Goal: Transaction & Acquisition: Purchase product/service

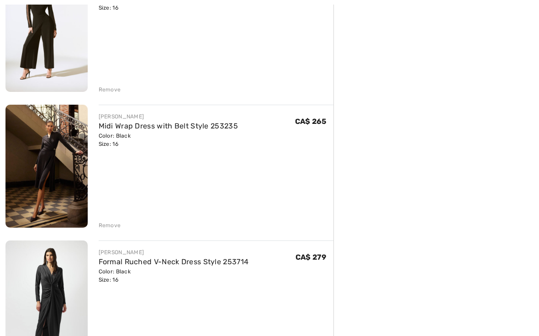
scroll to position [301, 0]
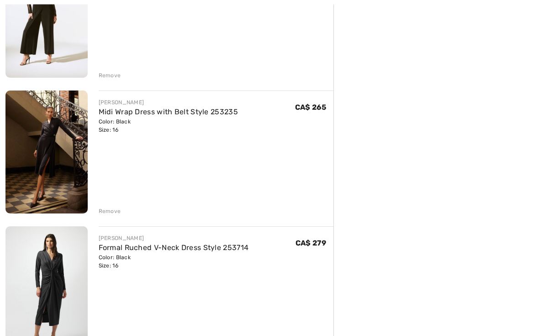
click at [115, 207] on div "Remove" at bounding box center [110, 211] width 22 height 8
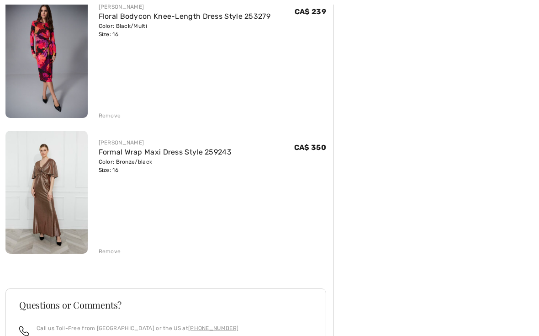
scroll to position [668, 0]
click at [141, 153] on link "Formal Wrap Maxi Dress Style 259243" at bounding box center [165, 152] width 133 height 9
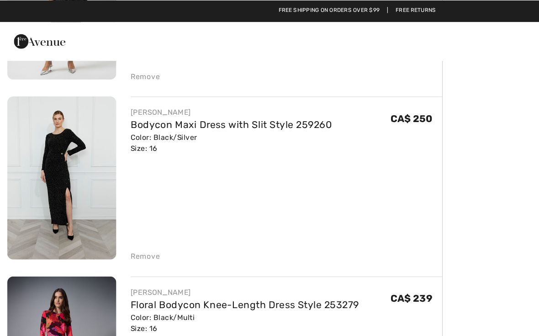
scroll to position [453, 0]
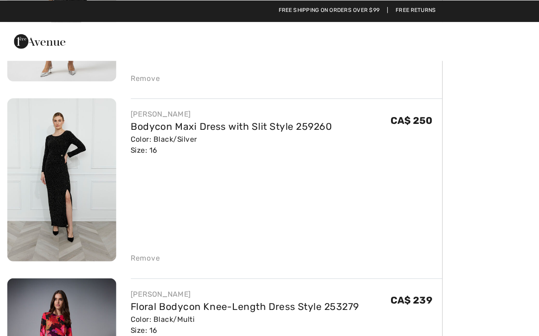
click at [68, 152] on img at bounding box center [46, 135] width 82 height 123
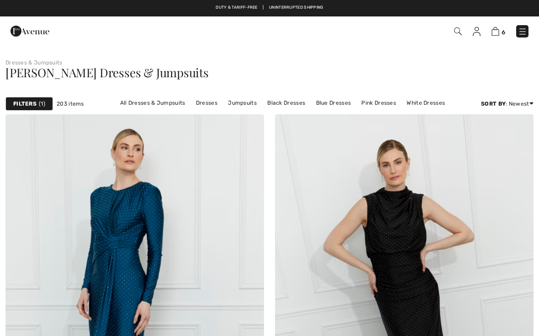
checkbox input "true"
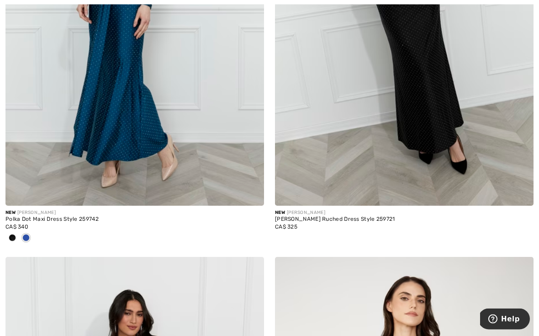
scroll to position [297, 0]
click at [74, 222] on div "Polka Dot Maxi Dress Style 259742" at bounding box center [134, 219] width 259 height 6
click at [111, 158] on img at bounding box center [134, 12] width 259 height 388
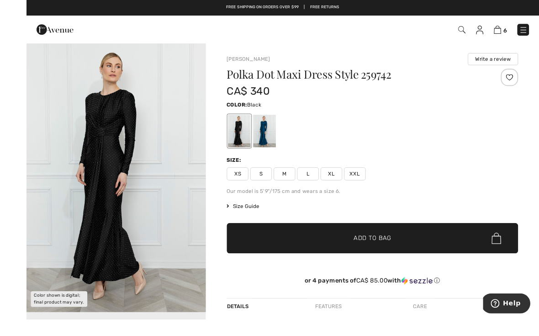
scroll to position [20, 0]
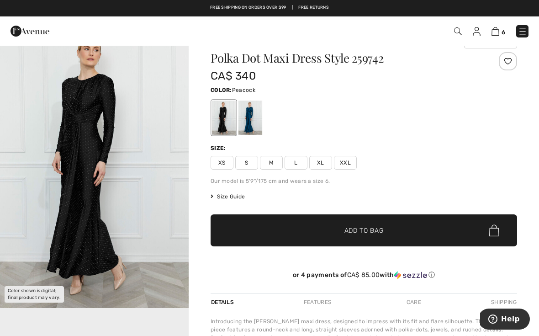
click at [257, 119] on div at bounding box center [250, 118] width 24 height 34
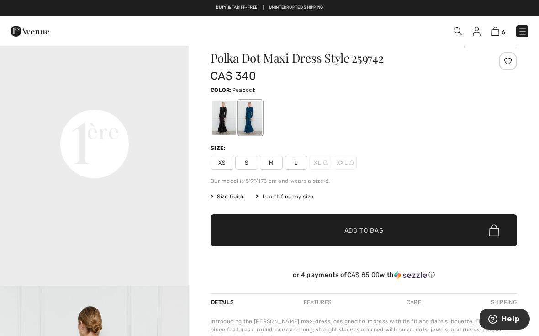
scroll to position [589, 0]
click at [240, 197] on span "Size Guide" at bounding box center [228, 196] width 34 height 8
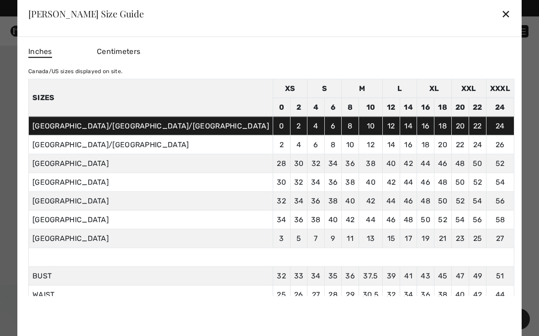
click at [501, 17] on div "✕" at bounding box center [506, 13] width 10 height 19
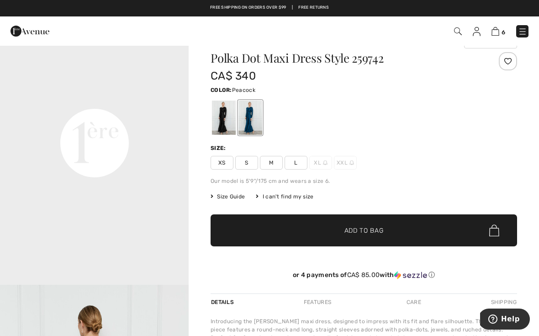
click at [232, 198] on span "Size Guide" at bounding box center [228, 196] width 34 height 8
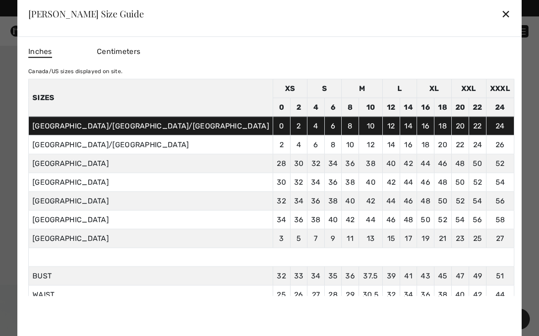
click at [501, 11] on div "✕" at bounding box center [506, 13] width 10 height 19
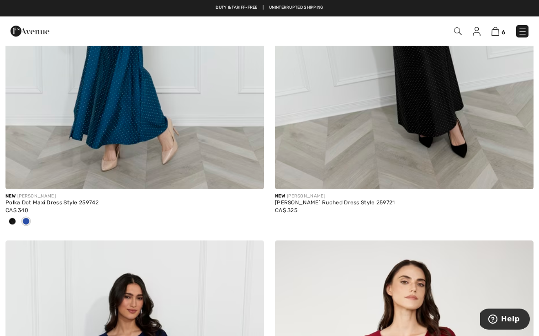
click at [35, 204] on div "Polka Dot Maxi Dress Style 259742" at bounding box center [134, 203] width 259 height 6
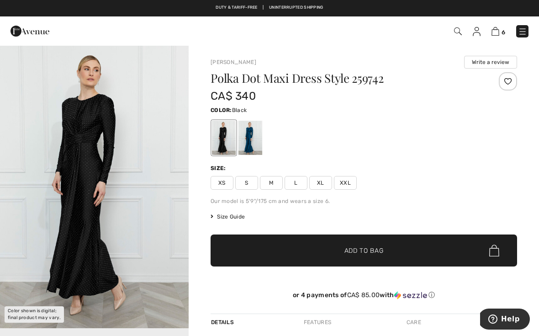
click at [321, 183] on span "XL" at bounding box center [320, 183] width 23 height 14
click at [387, 256] on span "✔ Added to Bag Add to Bag" at bounding box center [364, 250] width 307 height 32
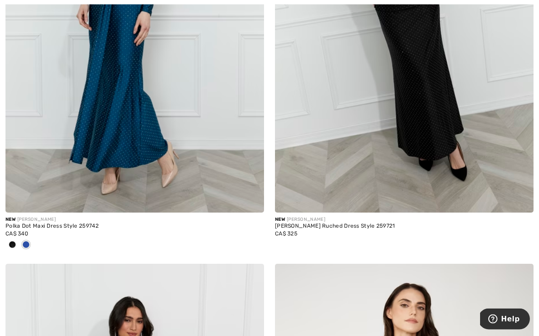
scroll to position [297, 0]
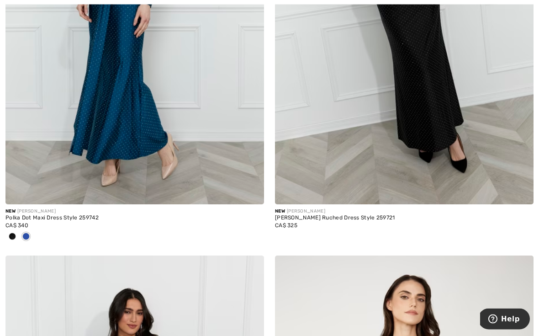
click at [15, 239] on div at bounding box center [12, 237] width 14 height 15
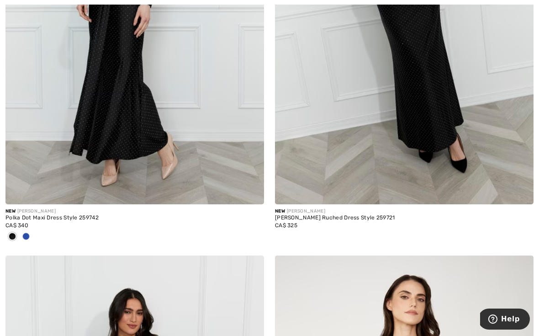
click at [157, 143] on img at bounding box center [134, 10] width 259 height 388
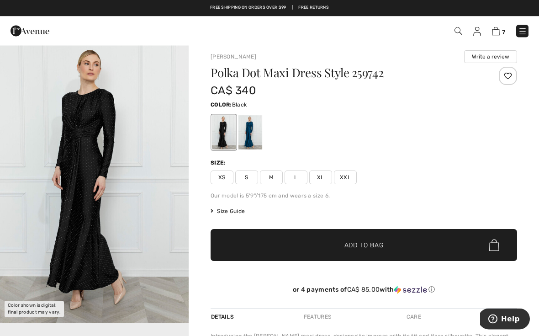
click at [150, 175] on img "1 / 1" at bounding box center [94, 181] width 189 height 283
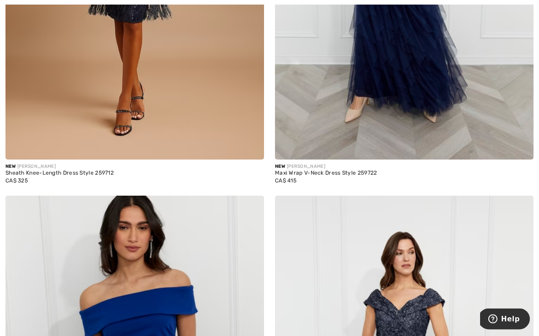
scroll to position [2066, 0]
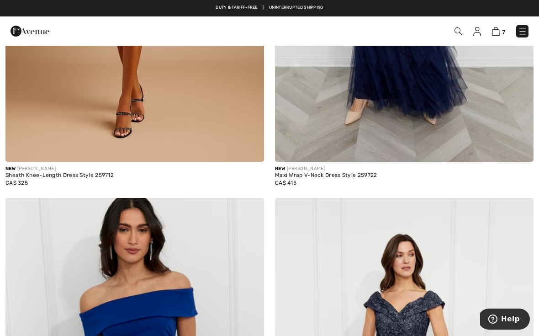
click at [355, 174] on div "Maxi Wrap V-Neck Dress Style 259722" at bounding box center [404, 175] width 259 height 6
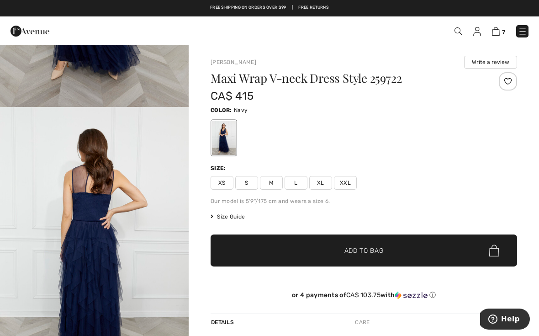
scroll to position [216, 0]
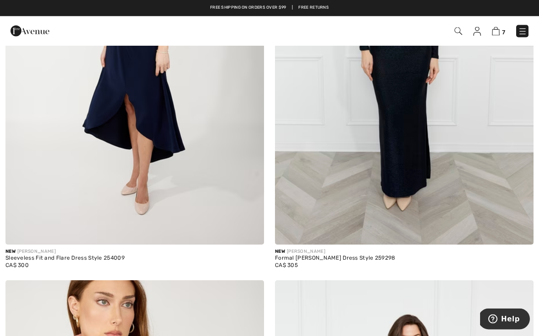
scroll to position [1134, 0]
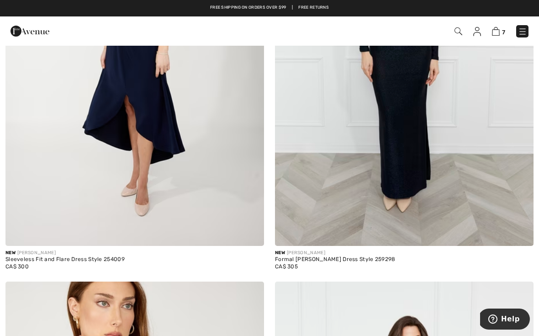
click at [367, 258] on div "Formal Maxi Sheath Dress Style 259298" at bounding box center [404, 259] width 259 height 6
click at [418, 186] on img at bounding box center [404, 52] width 259 height 388
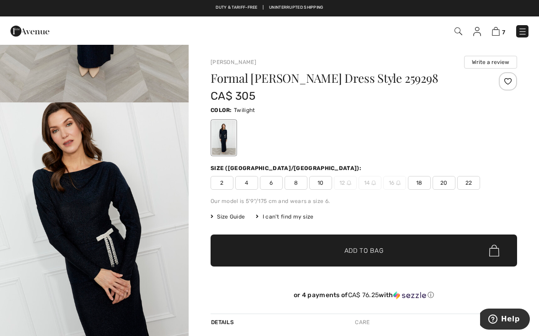
scroll to position [225, 0]
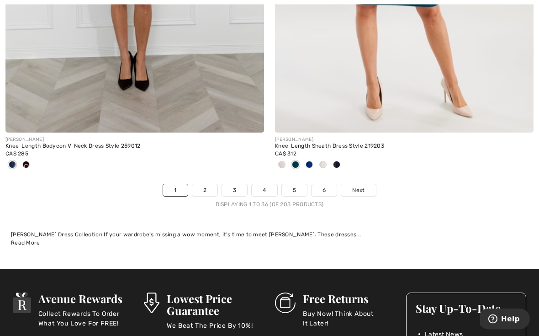
scroll to position [7858, 0]
click at [205, 184] on link "2" at bounding box center [204, 190] width 25 height 12
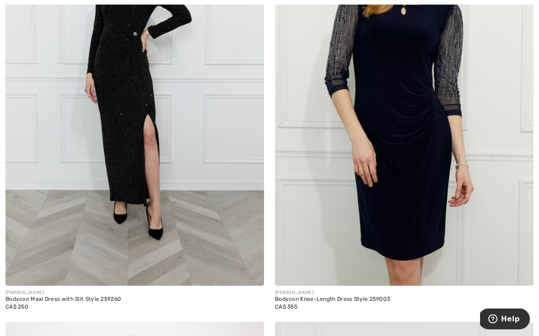
scroll to position [655, 0]
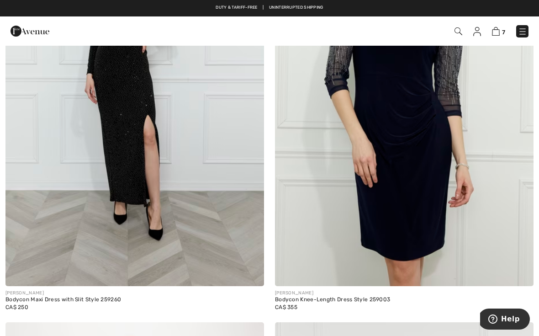
click at [63, 302] on div "Bodycon Maxi Dress with Slit Style 259260" at bounding box center [134, 300] width 259 height 6
click at [137, 206] on img at bounding box center [134, 92] width 259 height 388
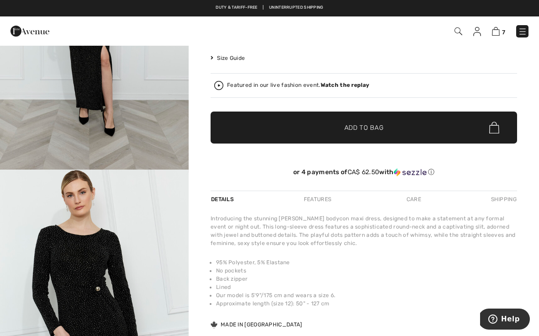
scroll to position [158, 0]
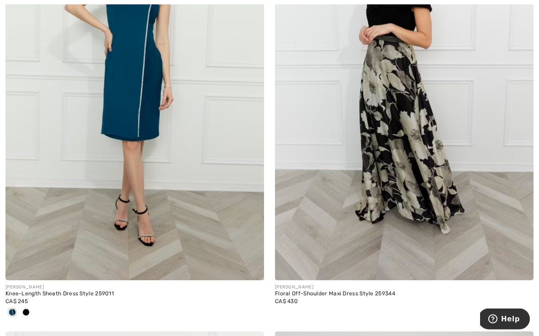
scroll to position [1523, 0]
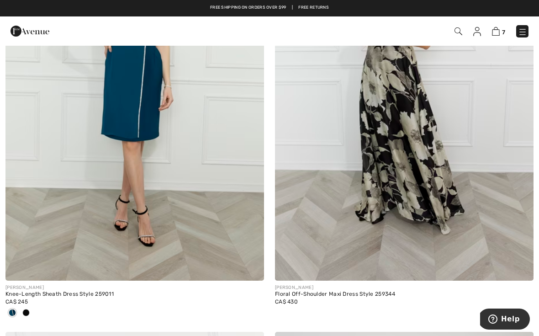
click at [377, 292] on div "Floral Off-Shoulder Maxi Dress Style 259344" at bounding box center [404, 294] width 259 height 6
click at [451, 222] on img at bounding box center [404, 87] width 259 height 388
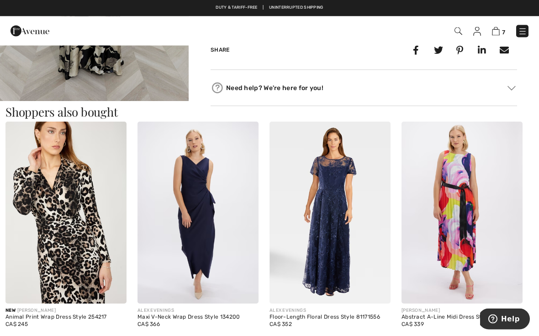
scroll to position [439, 0]
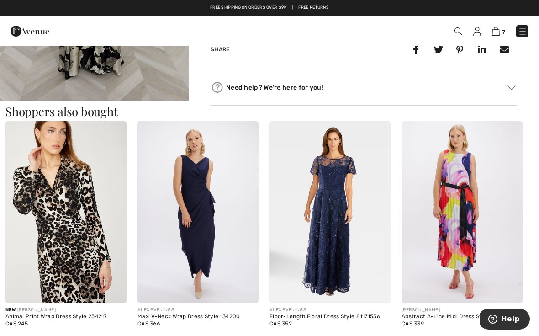
click at [169, 313] on div "Maxi V-Neck Wrap Dress Style 134200" at bounding box center [198, 316] width 121 height 6
click at [203, 313] on div "Maxi V-Neck Wrap Dress Style 134200" at bounding box center [198, 316] width 121 height 6
click at [213, 229] on img at bounding box center [198, 212] width 121 height 182
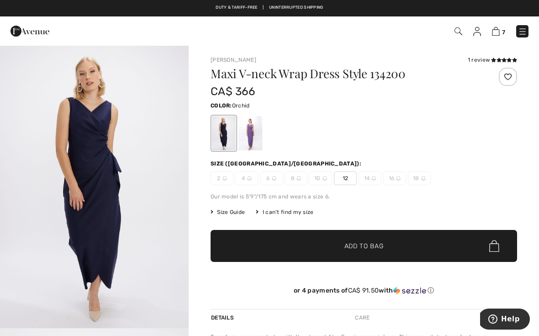
click at [252, 137] on div at bounding box center [250, 133] width 24 height 34
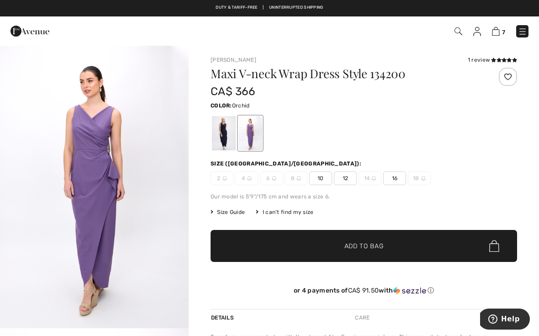
click at [224, 142] on div at bounding box center [224, 133] width 24 height 34
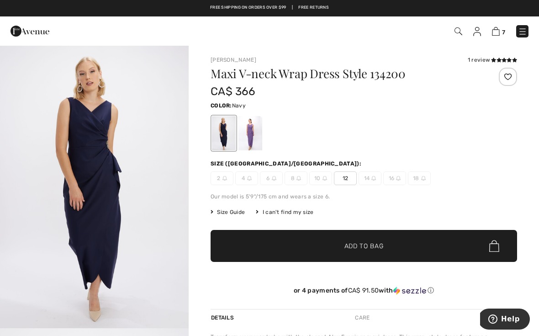
click at [247, 142] on div at bounding box center [250, 133] width 24 height 34
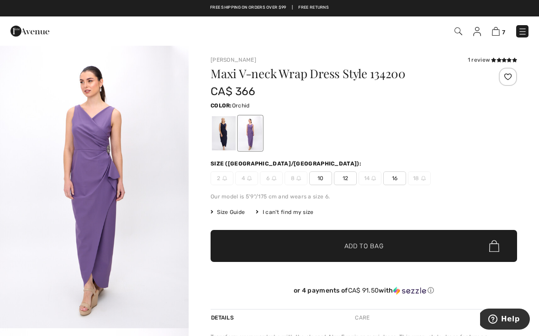
click at [251, 148] on div at bounding box center [250, 133] width 24 height 34
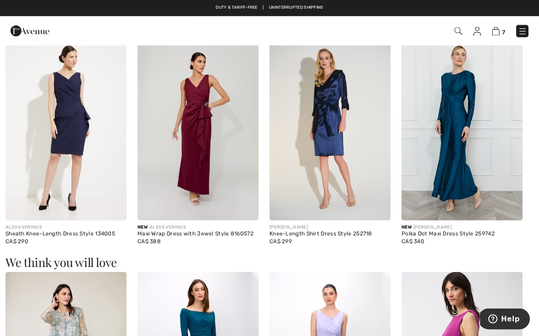
scroll to position [506, 0]
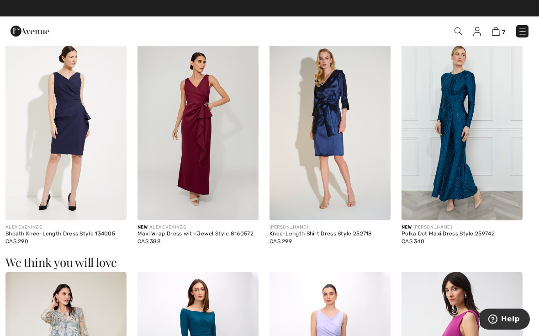
click at [201, 236] on div "Maxi Wrap Dress with Jewel Style 8160572" at bounding box center [198, 234] width 121 height 6
click at [180, 229] on div "New ALEX EVENINGS" at bounding box center [198, 227] width 121 height 7
click at [155, 238] on span "CA$ 388" at bounding box center [149, 241] width 23 height 6
click at [218, 157] on img at bounding box center [198, 130] width 121 height 182
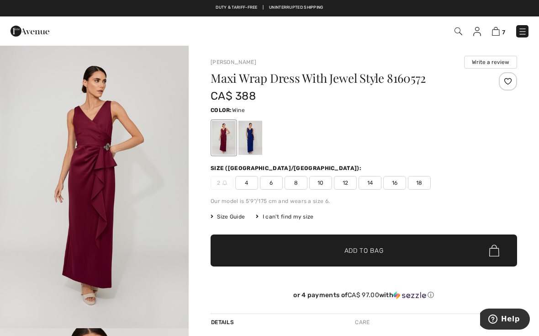
click at [255, 145] on div at bounding box center [250, 138] width 24 height 34
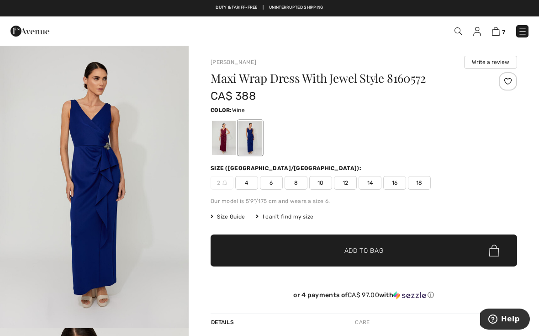
click at [228, 138] on div at bounding box center [224, 138] width 24 height 34
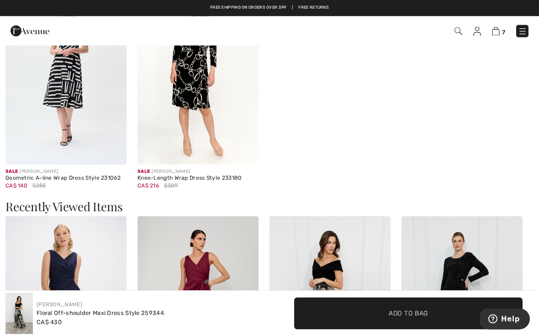
scroll to position [800, 0]
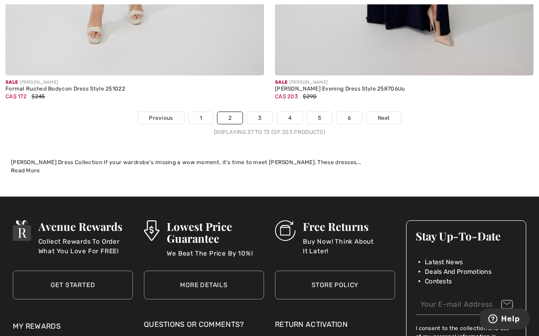
scroll to position [7900, 0]
click at [258, 113] on link "3" at bounding box center [259, 118] width 25 height 12
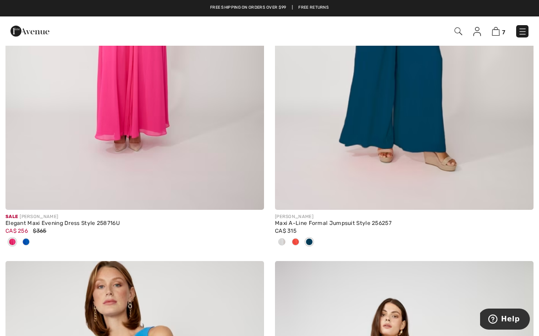
scroll to position [2918, 0]
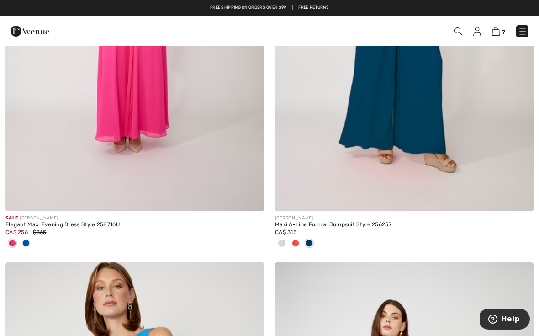
click at [32, 242] on div at bounding box center [26, 243] width 14 height 15
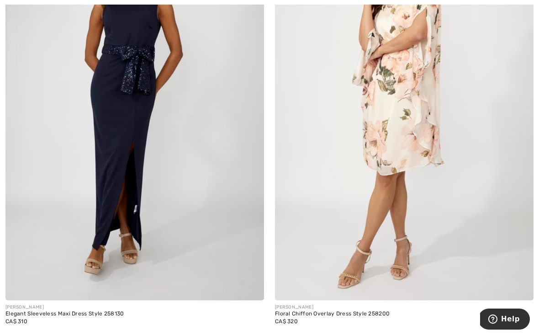
scroll to position [7207, 0]
click at [90, 311] on div "Elegant Sleeveless Maxi Dress Style 258130" at bounding box center [134, 314] width 259 height 6
click at [56, 310] on div "Elegant Sleeveless Maxi Dress Style 258130" at bounding box center [134, 313] width 259 height 6
click at [147, 227] on img at bounding box center [134, 106] width 259 height 388
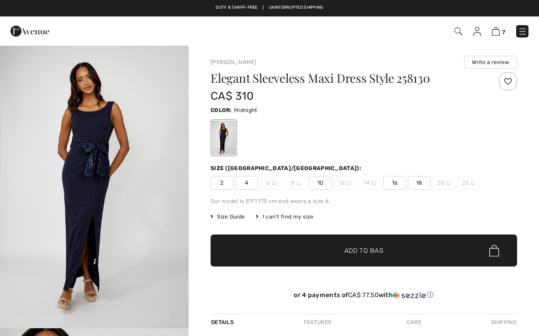
checkbox input "true"
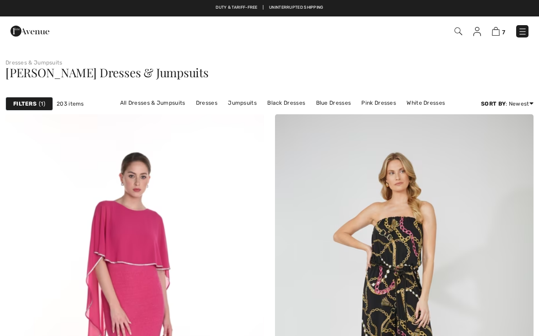
checkbox input "true"
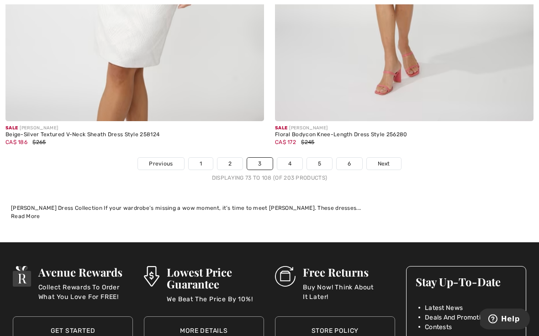
scroll to position [7810, 0]
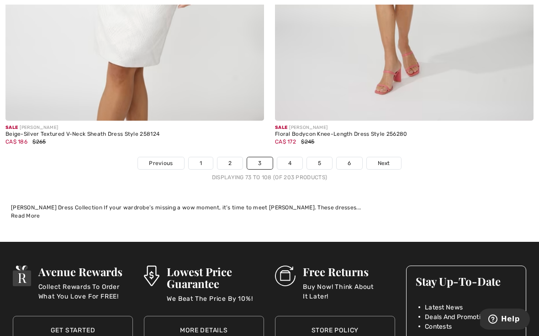
click at [291, 157] on link "4" at bounding box center [289, 163] width 25 height 12
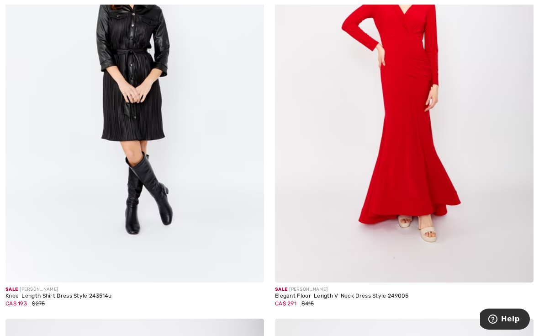
scroll to position [4575, 0]
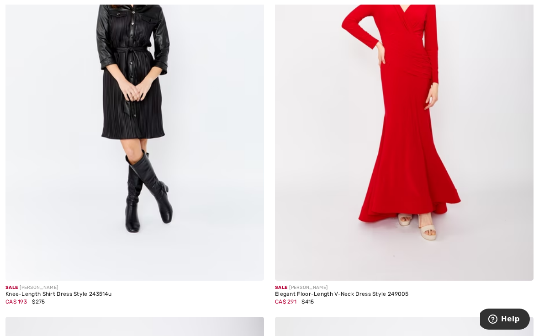
click at [360, 293] on div "Elegant Floor-Length V-Neck Dress Style 249005" at bounding box center [404, 294] width 259 height 6
click at [439, 204] on img at bounding box center [404, 87] width 259 height 388
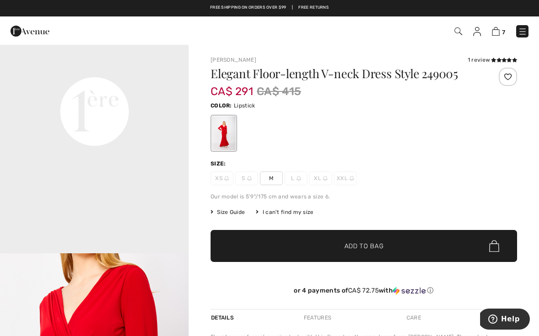
scroll to position [640, 0]
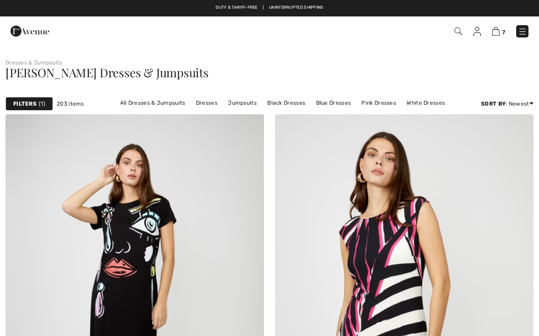
scroll to position [4591, 0]
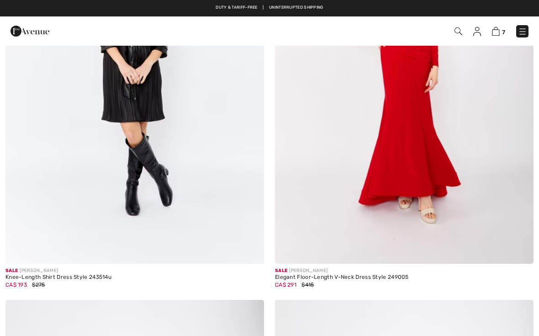
checkbox input "true"
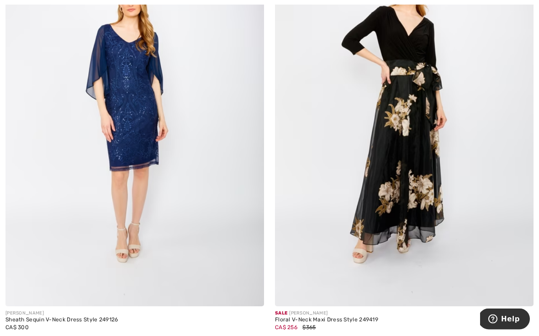
scroll to position [4973, 0]
click at [423, 226] on img at bounding box center [404, 112] width 259 height 388
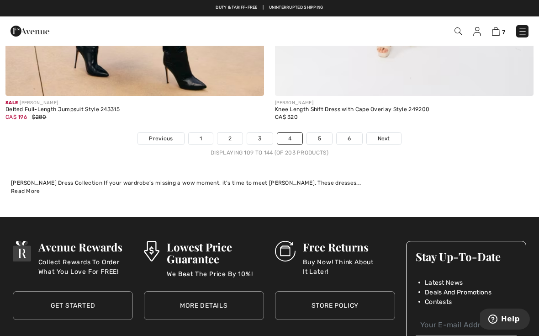
scroll to position [7835, 0]
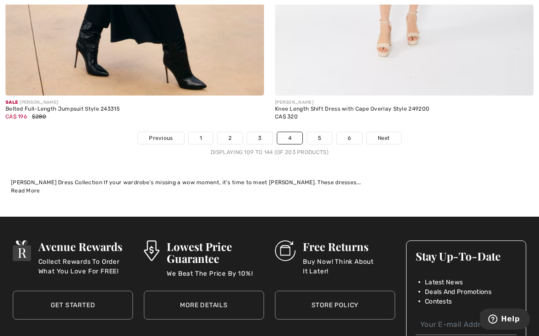
click at [321, 132] on link "5" at bounding box center [319, 138] width 25 height 12
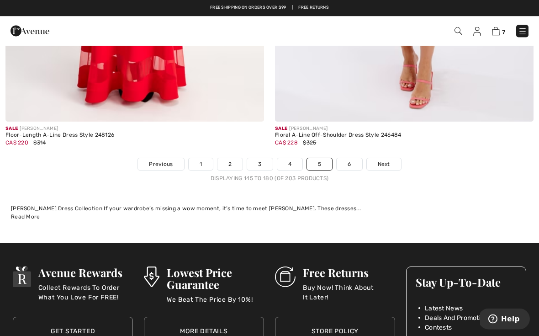
scroll to position [7791, 0]
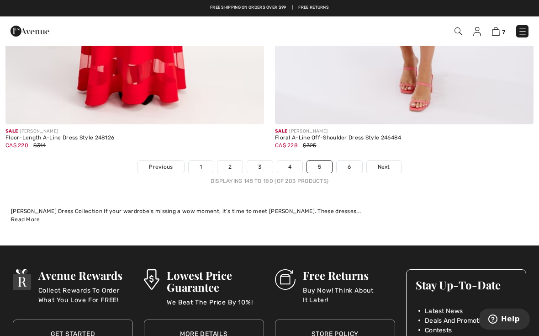
click at [352, 161] on link "6" at bounding box center [349, 167] width 25 height 12
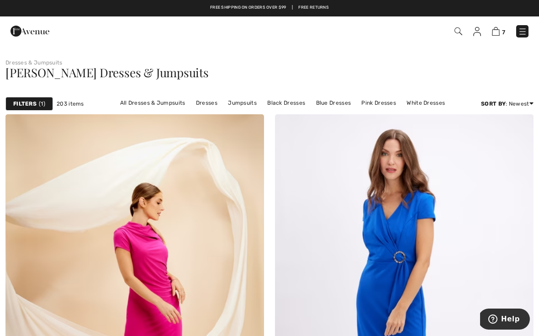
click at [521, 31] on img at bounding box center [522, 31] width 9 height 9
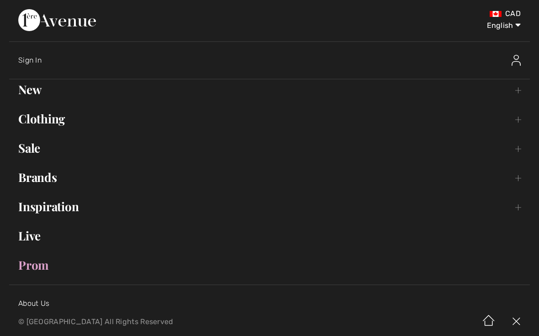
click at [58, 116] on link "Clothing Toggle submenu" at bounding box center [269, 119] width 521 height 20
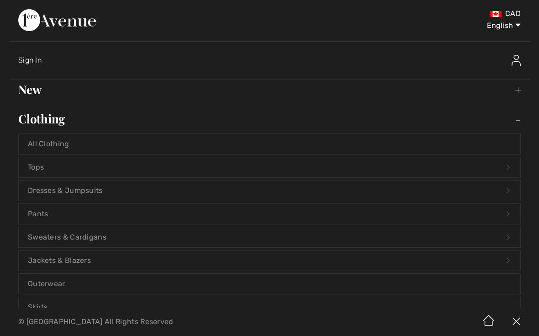
click at [69, 264] on link "Jackets & Blazers Open submenu" at bounding box center [270, 260] width 502 height 20
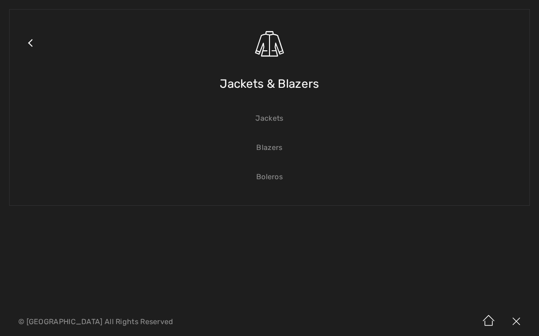
click at [277, 121] on link "Jackets" at bounding box center [270, 118] width 502 height 20
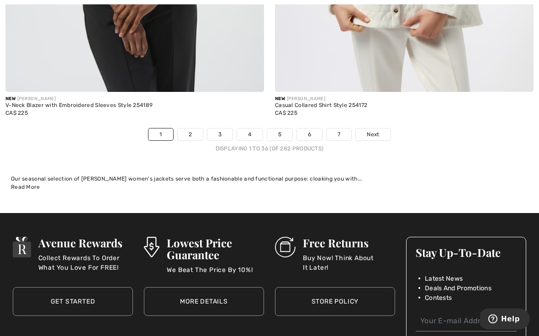
scroll to position [7899, 0]
click at [192, 130] on link "2" at bounding box center [190, 134] width 25 height 12
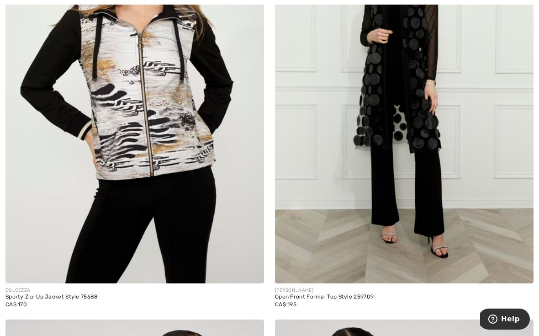
scroll to position [3294, 0]
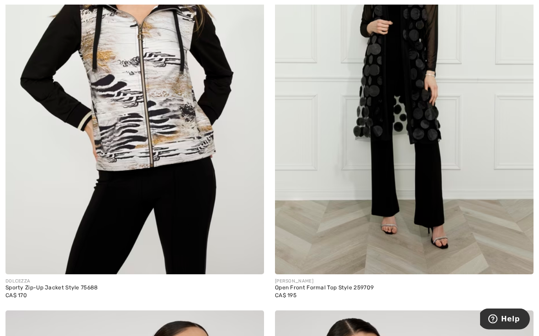
click at [359, 286] on div "Open Front Formal Top Style 259709" at bounding box center [404, 288] width 259 height 6
click at [432, 117] on img at bounding box center [404, 81] width 259 height 388
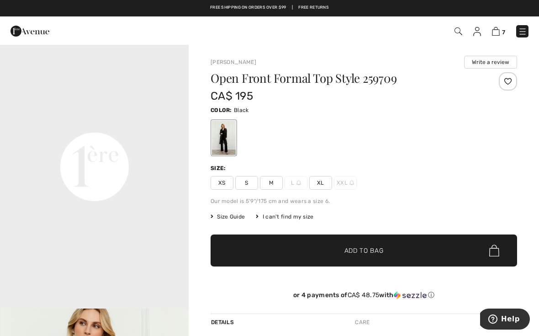
scroll to position [586, 0]
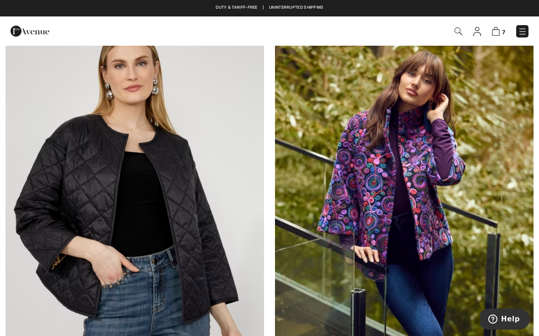
scroll to position [6714, 0]
click at [440, 218] on img at bounding box center [404, 205] width 259 height 388
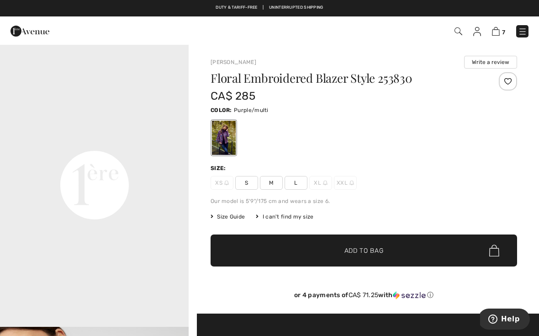
scroll to position [581, 0]
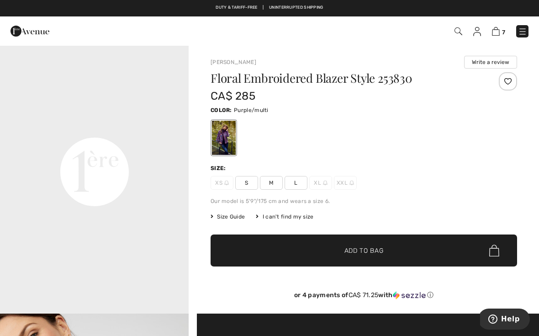
click at [301, 191] on div "Floral Embroidered Blazer Style 253830 CA$ 285 Color: Purple/multi Size: XS S M…" at bounding box center [364, 192] width 307 height 241
click at [296, 183] on span "L" at bounding box center [296, 183] width 23 height 14
click at [310, 254] on span "✔ Added to Bag Add to Bag" at bounding box center [364, 250] width 307 height 32
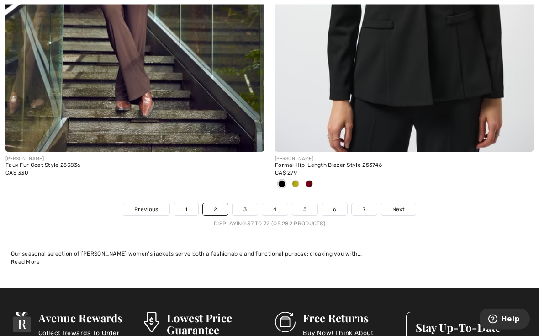
scroll to position [7809, 0]
click at [242, 207] on link "3" at bounding box center [245, 209] width 25 height 12
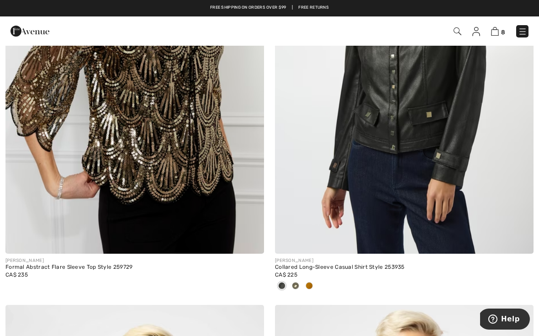
scroll to position [6040, 0]
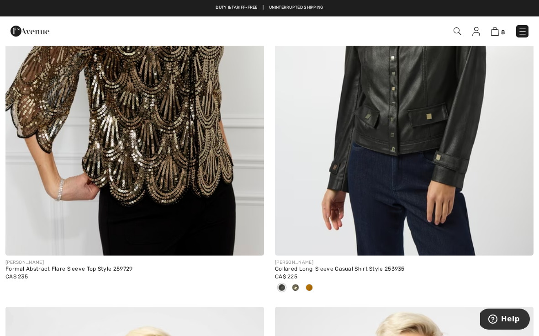
click at [192, 169] on img at bounding box center [134, 62] width 259 height 388
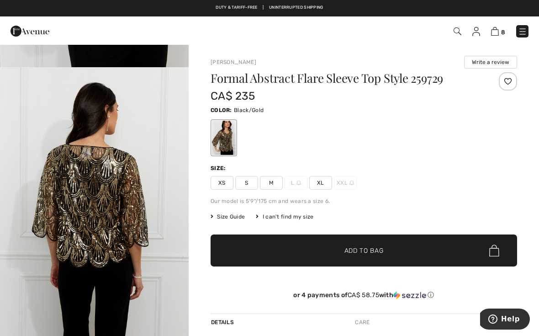
scroll to position [258, 0]
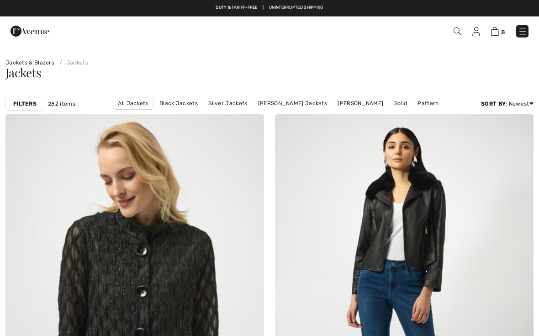
scroll to position [6057, 0]
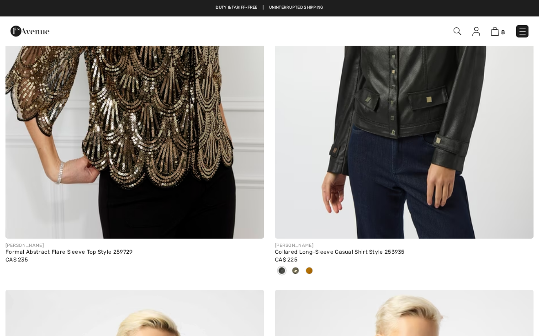
checkbox input "true"
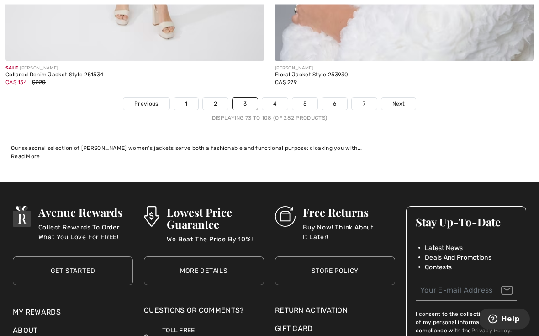
scroll to position [7943, 0]
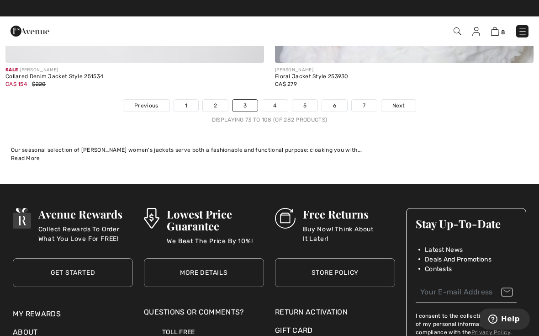
click at [279, 101] on link "4" at bounding box center [274, 106] width 25 height 12
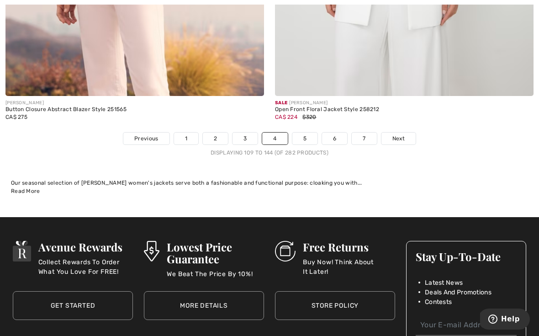
scroll to position [7865, 0]
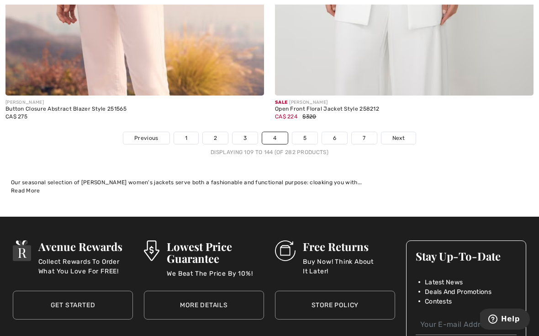
click at [308, 133] on link "5" at bounding box center [304, 138] width 25 height 12
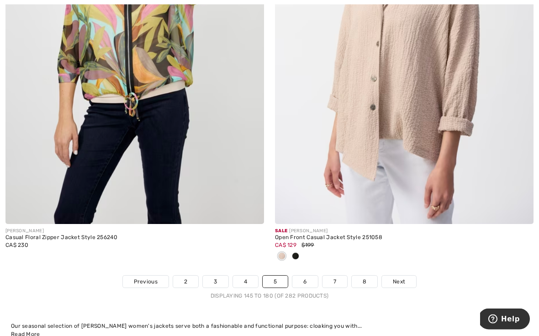
scroll to position [7782, 0]
click at [309, 279] on link "6" at bounding box center [304, 281] width 25 height 12
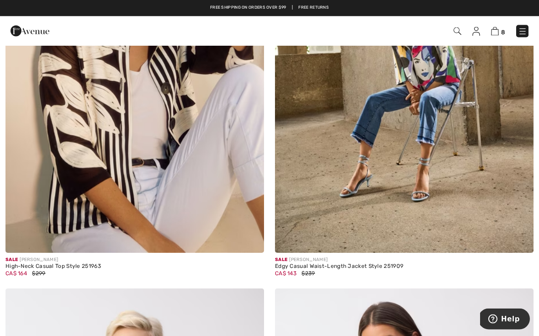
scroll to position [3798, 0]
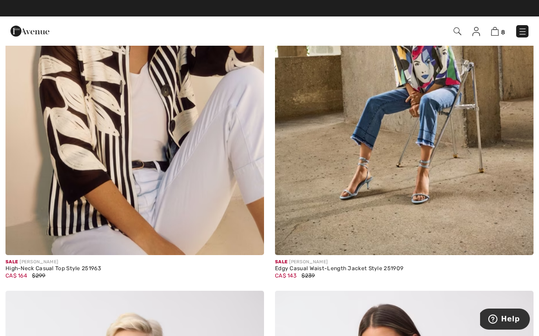
click at [357, 265] on div "Edgy Casual Waist-Length Jacket Style 251909" at bounding box center [404, 268] width 259 height 6
click at [428, 210] on img at bounding box center [404, 61] width 259 height 388
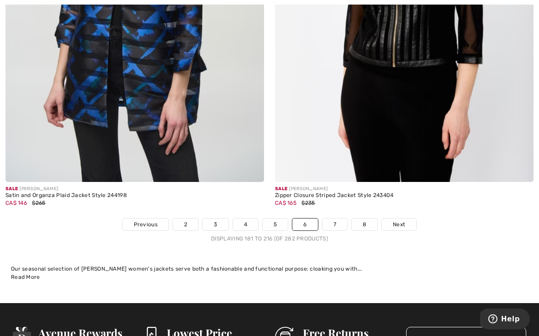
scroll to position [7861, 0]
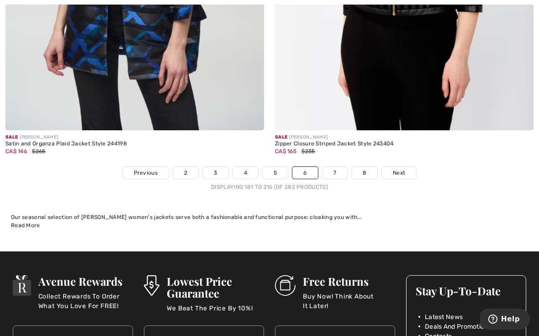
click at [334, 168] on link "7" at bounding box center [335, 173] width 25 height 12
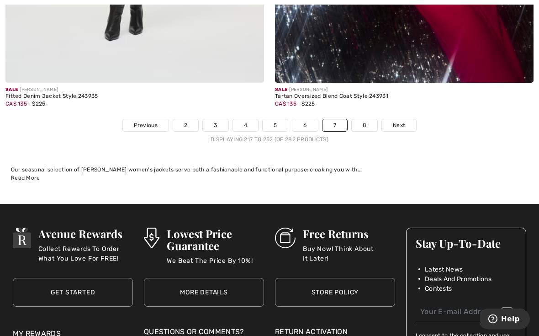
scroll to position [7848, 0]
click at [369, 119] on link "8" at bounding box center [365, 125] width 26 height 12
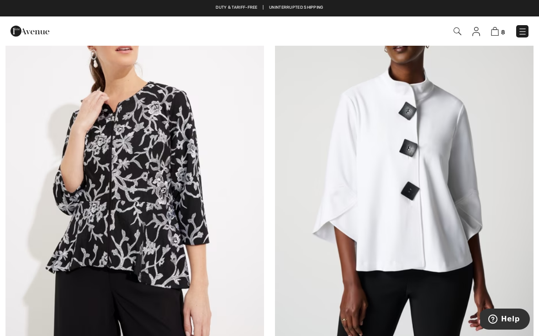
scroll to position [5916, 0]
